Goal: Task Accomplishment & Management: Manage account settings

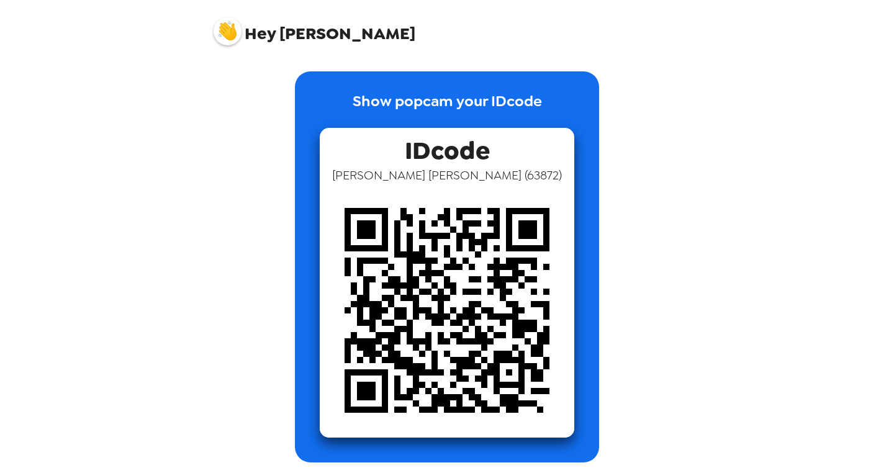
scroll to position [7, 0]
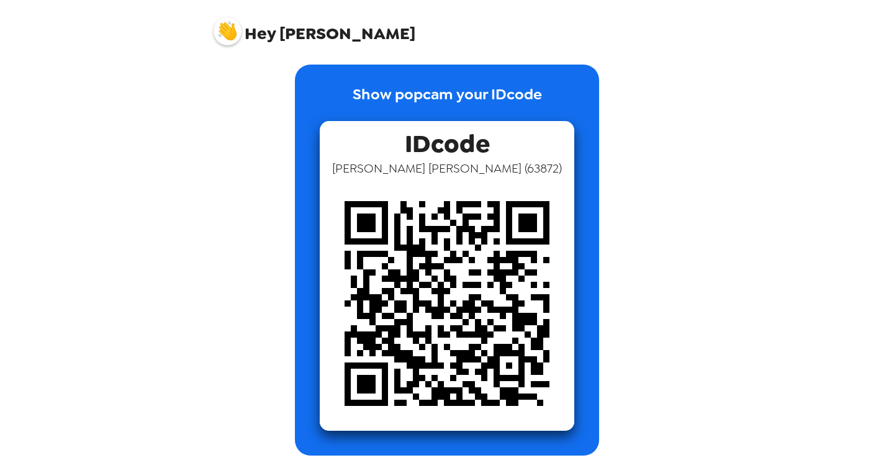
click at [244, 35] on span "Hey Nolan" at bounding box center [314, 26] width 202 height 31
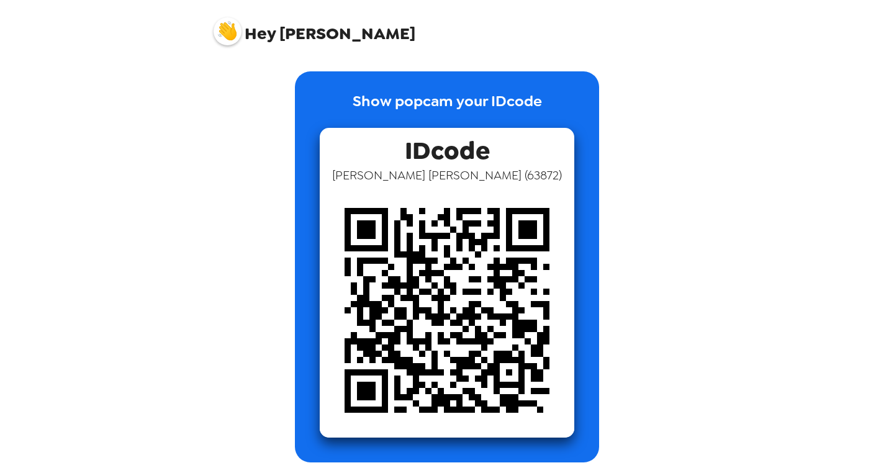
scroll to position [7, 0]
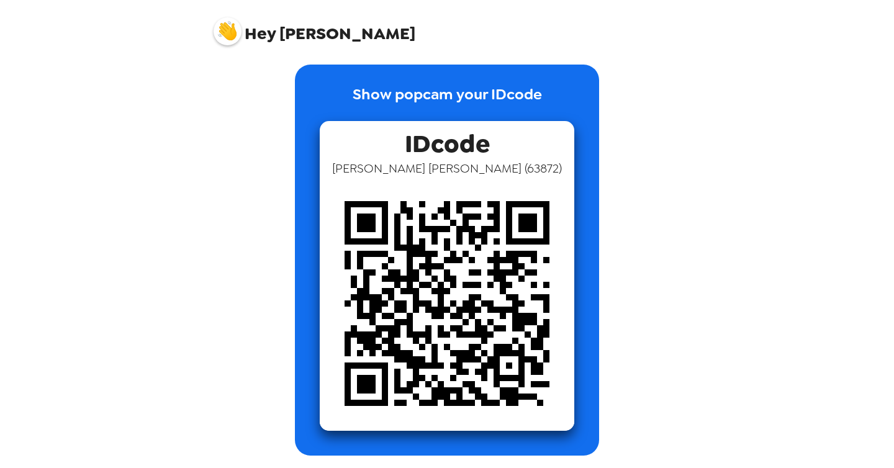
click at [491, 200] on img at bounding box center [447, 303] width 254 height 254
drag, startPoint x: 491, startPoint y: 200, endPoint x: 485, endPoint y: 213, distance: 15.0
click at [491, 201] on img at bounding box center [447, 303] width 254 height 254
click at [481, 215] on img at bounding box center [447, 303] width 254 height 254
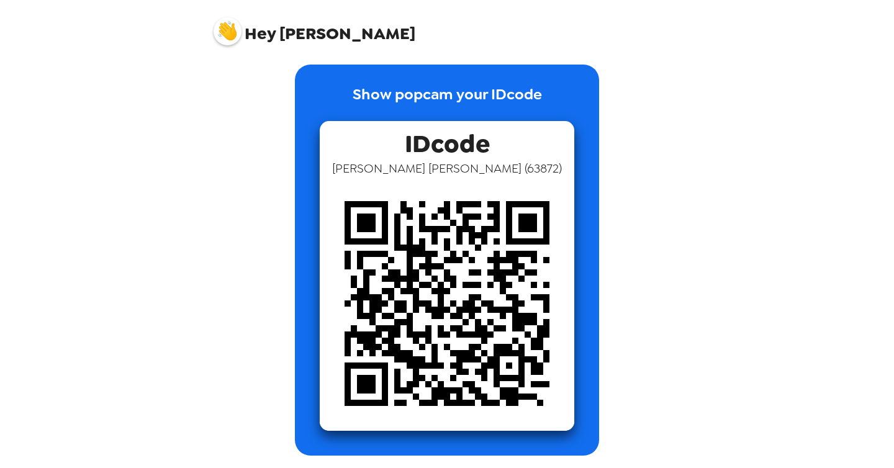
click at [235, 40] on img at bounding box center [227, 31] width 28 height 28
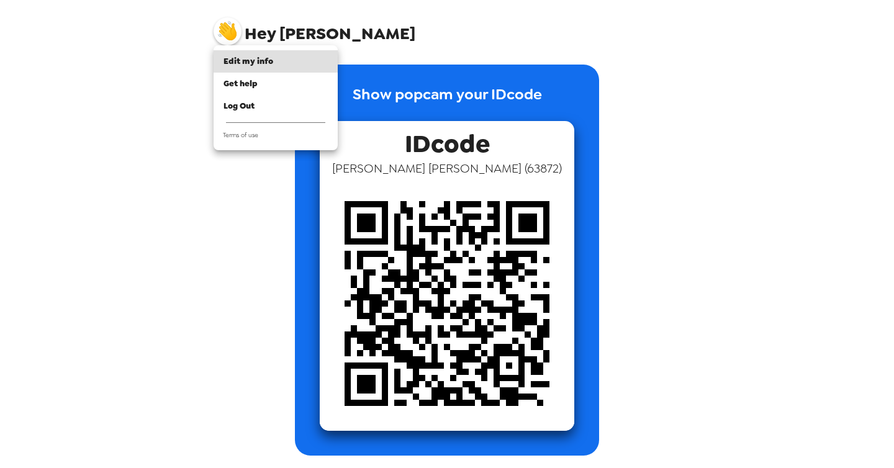
click at [235, 34] on div at bounding box center [447, 234] width 894 height 468
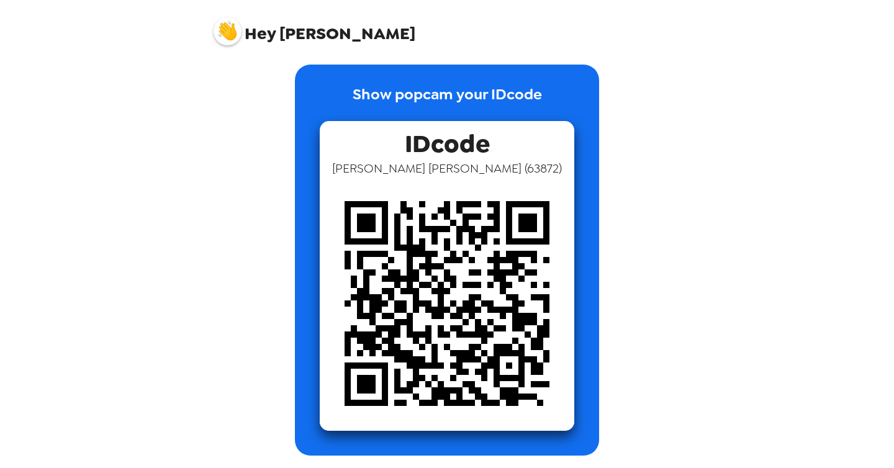
click at [235, 34] on img at bounding box center [227, 31] width 28 height 28
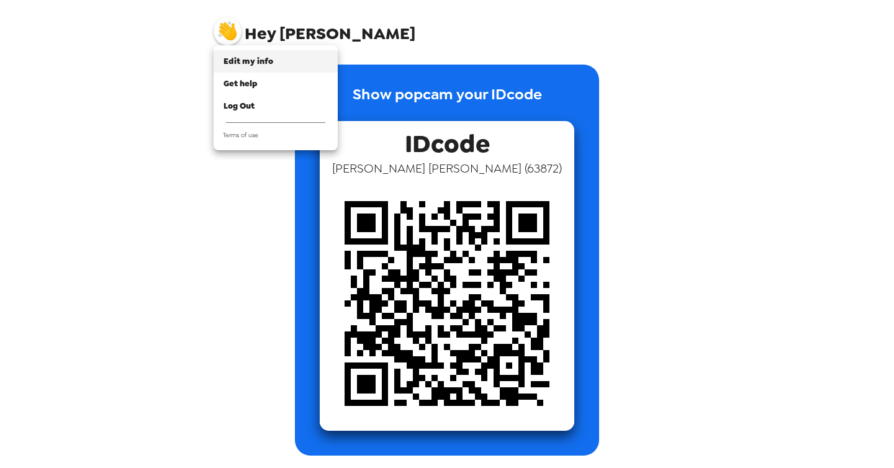
click at [248, 55] on div "Edit my info" at bounding box center [275, 61] width 104 height 12
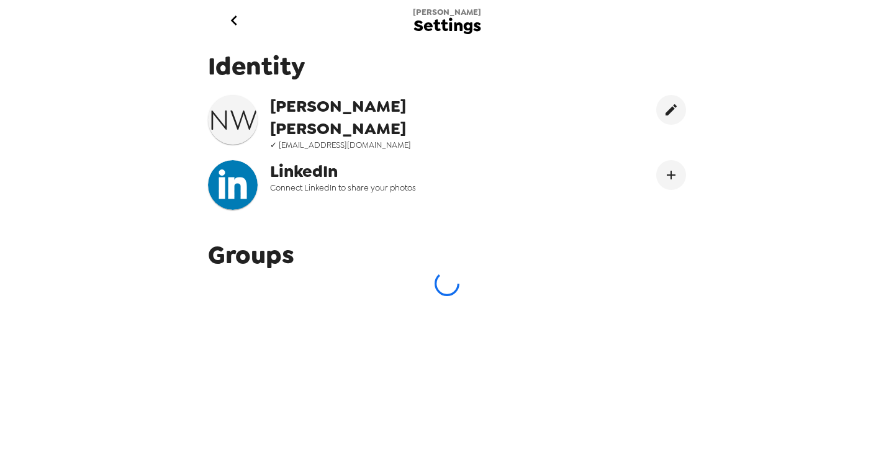
click at [233, 22] on icon "go back" at bounding box center [233, 21] width 6 height 10
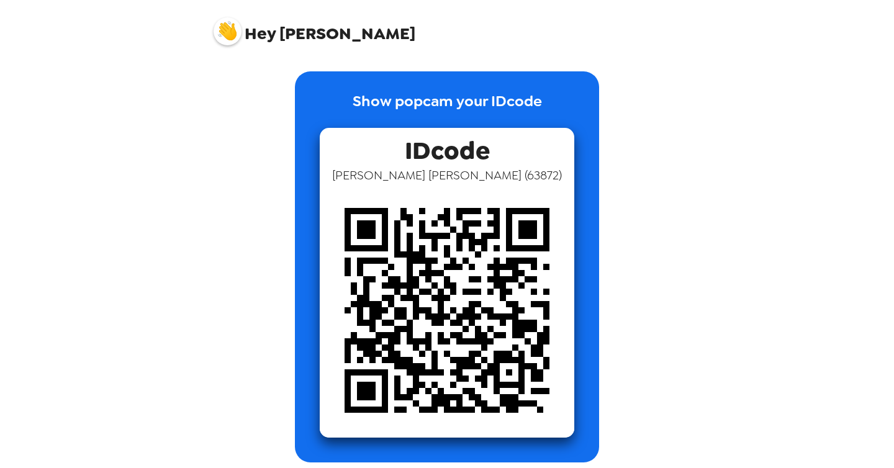
click at [241, 37] on span "Hey Nolan" at bounding box center [314, 26] width 202 height 31
click at [237, 32] on img at bounding box center [227, 31] width 28 height 28
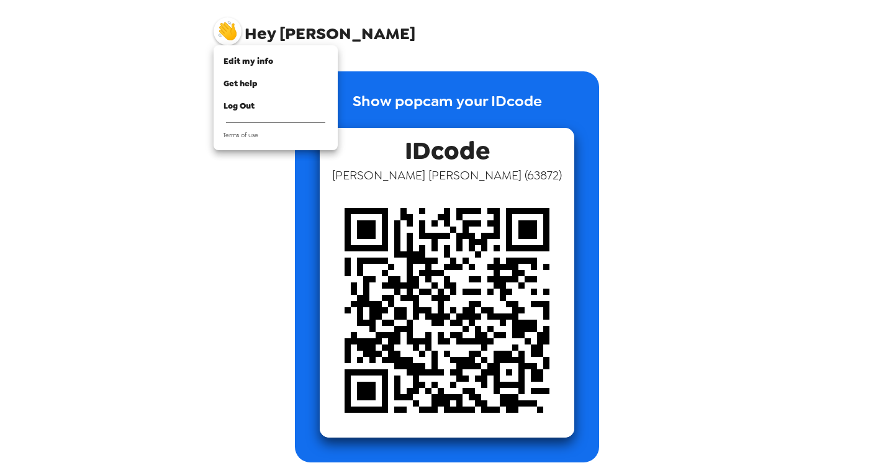
click at [669, 55] on div at bounding box center [447, 234] width 894 height 468
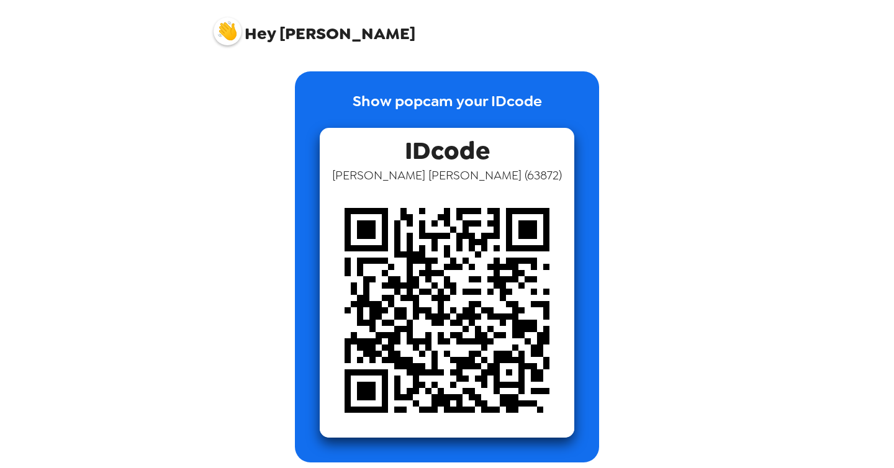
scroll to position [7, 0]
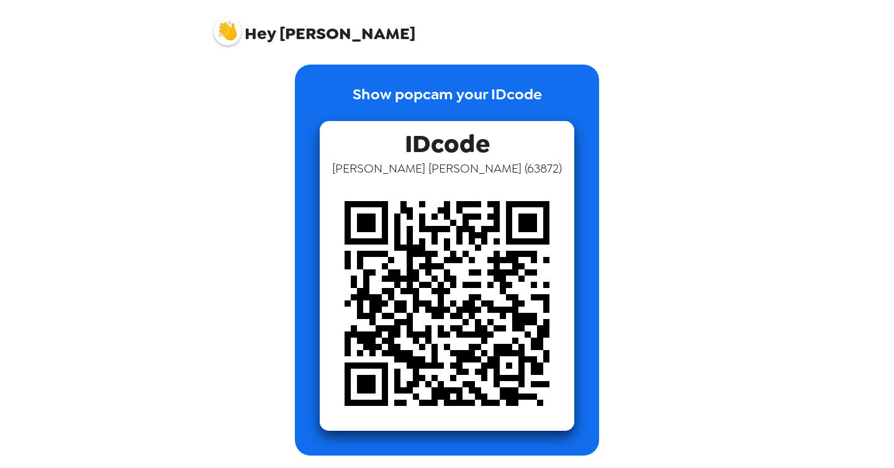
click at [235, 30] on img at bounding box center [227, 31] width 28 height 28
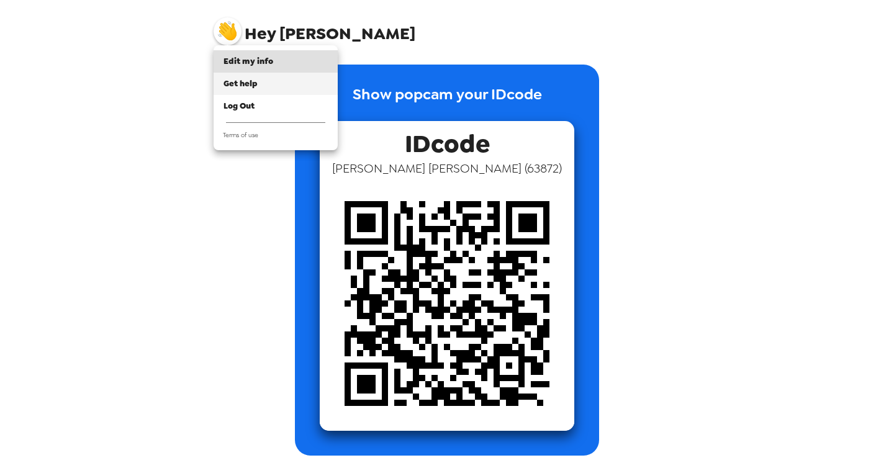
click at [248, 81] on span "Get help" at bounding box center [240, 83] width 34 height 11
click at [781, 195] on div at bounding box center [447, 234] width 894 height 468
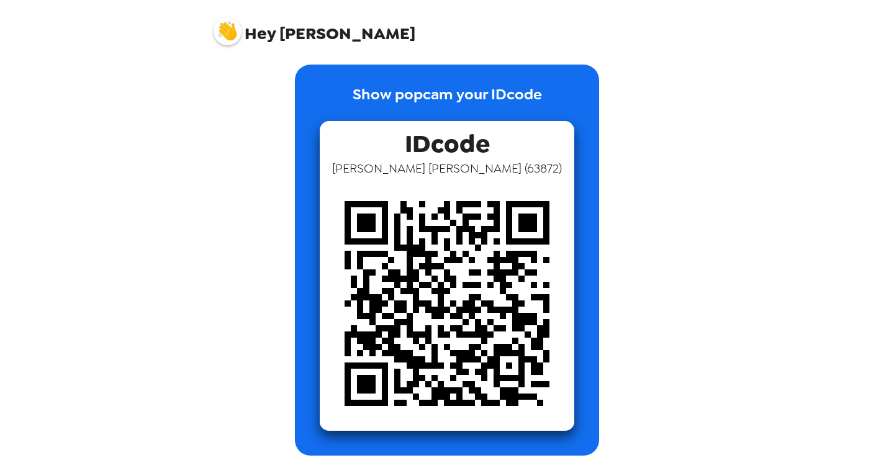
click at [236, 41] on img at bounding box center [227, 31] width 28 height 28
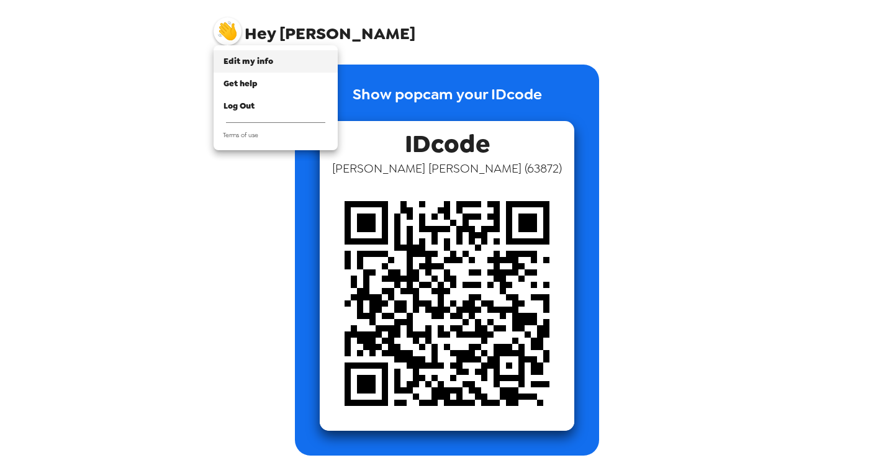
click at [258, 65] on span "Edit my info" at bounding box center [248, 61] width 50 height 11
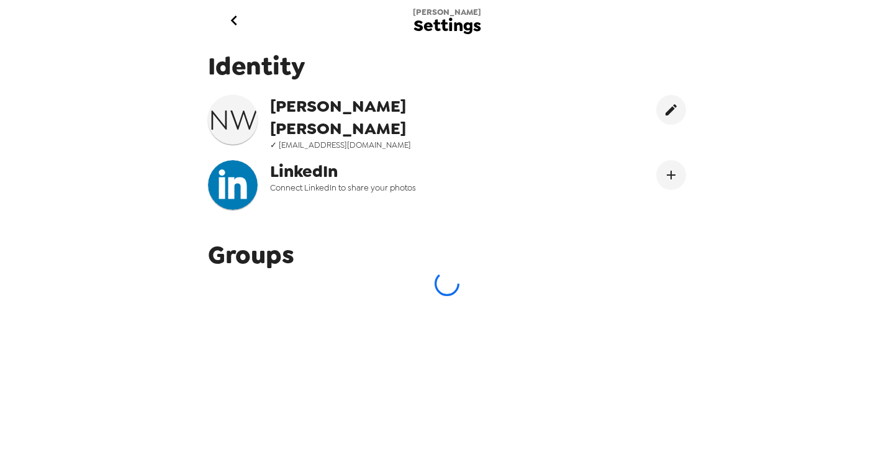
click at [233, 124] on h3 "N W" at bounding box center [233, 119] width 50 height 35
click at [339, 115] on span "[PERSON_NAME]" at bounding box center [395, 117] width 251 height 45
click at [676, 111] on icon "edit" at bounding box center [670, 109] width 15 height 15
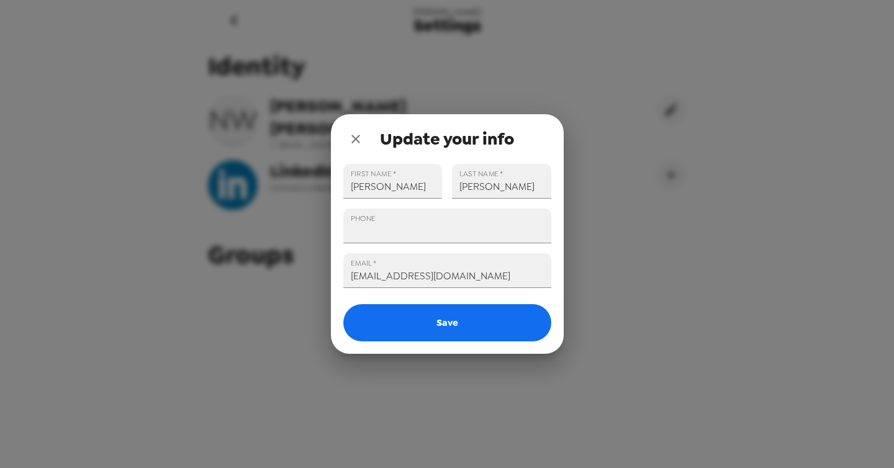
click at [360, 141] on icon "close" at bounding box center [355, 139] width 15 height 15
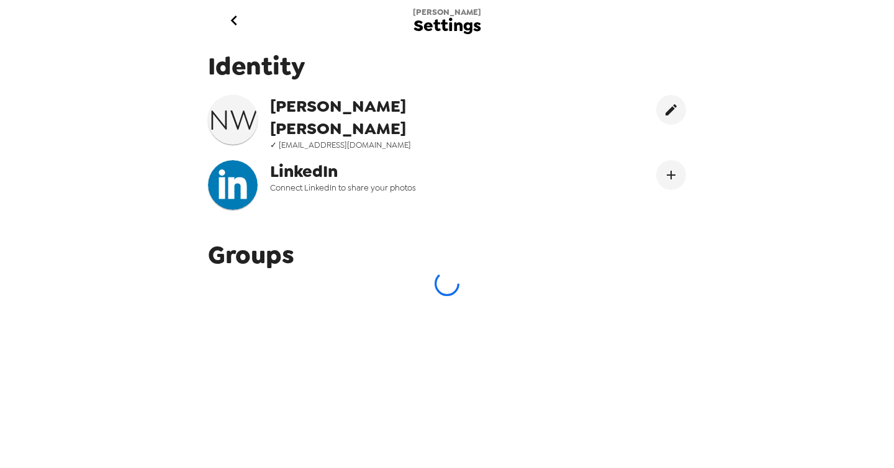
click at [398, 182] on span "Connect LinkedIn to share your photos" at bounding box center [395, 187] width 251 height 11
click at [672, 171] on icon "Connect LinekdIn" at bounding box center [671, 175] width 9 height 9
click at [251, 170] on img at bounding box center [233, 185] width 50 height 50
click at [297, 171] on span "LinkedIn" at bounding box center [395, 171] width 251 height 22
click at [342, 171] on span "LinkedIn" at bounding box center [395, 171] width 251 height 22
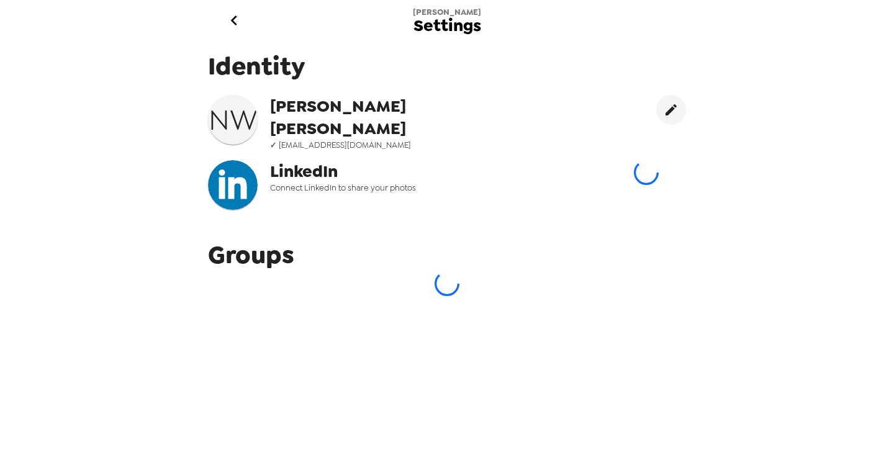
click at [342, 171] on span "LinkedIn" at bounding box center [395, 171] width 251 height 22
